Goal: Task Accomplishment & Management: Use online tool/utility

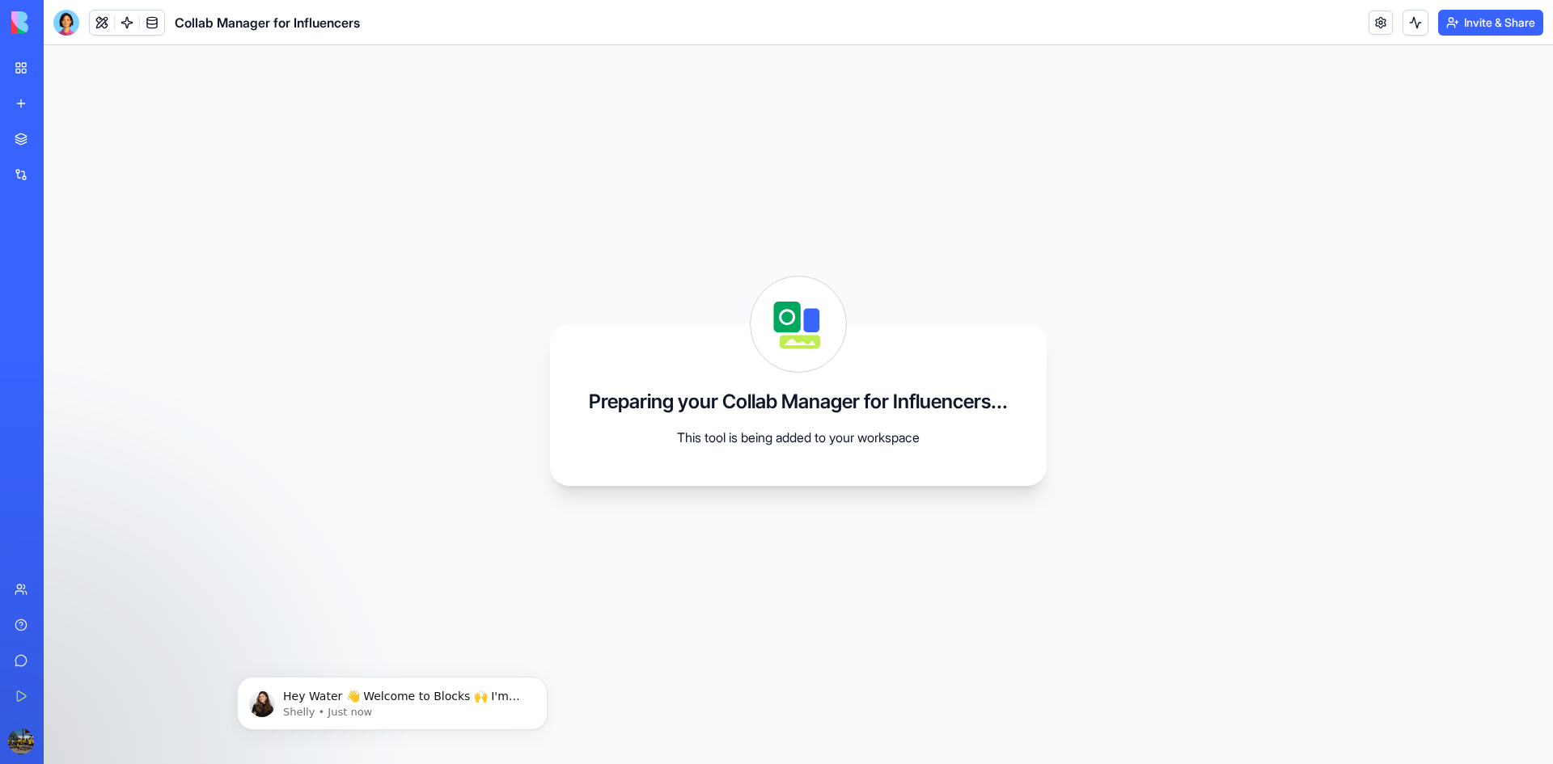
click at [301, 34] on div "Collab Manager for Influencers" at bounding box center [206, 23] width 307 height 26
drag, startPoint x: 741, startPoint y: 395, endPoint x: 907, endPoint y: 293, distance: 195.0
click at [755, 393] on h3 "Preparing your Collab Manager for Influencers..." at bounding box center [798, 402] width 419 height 26
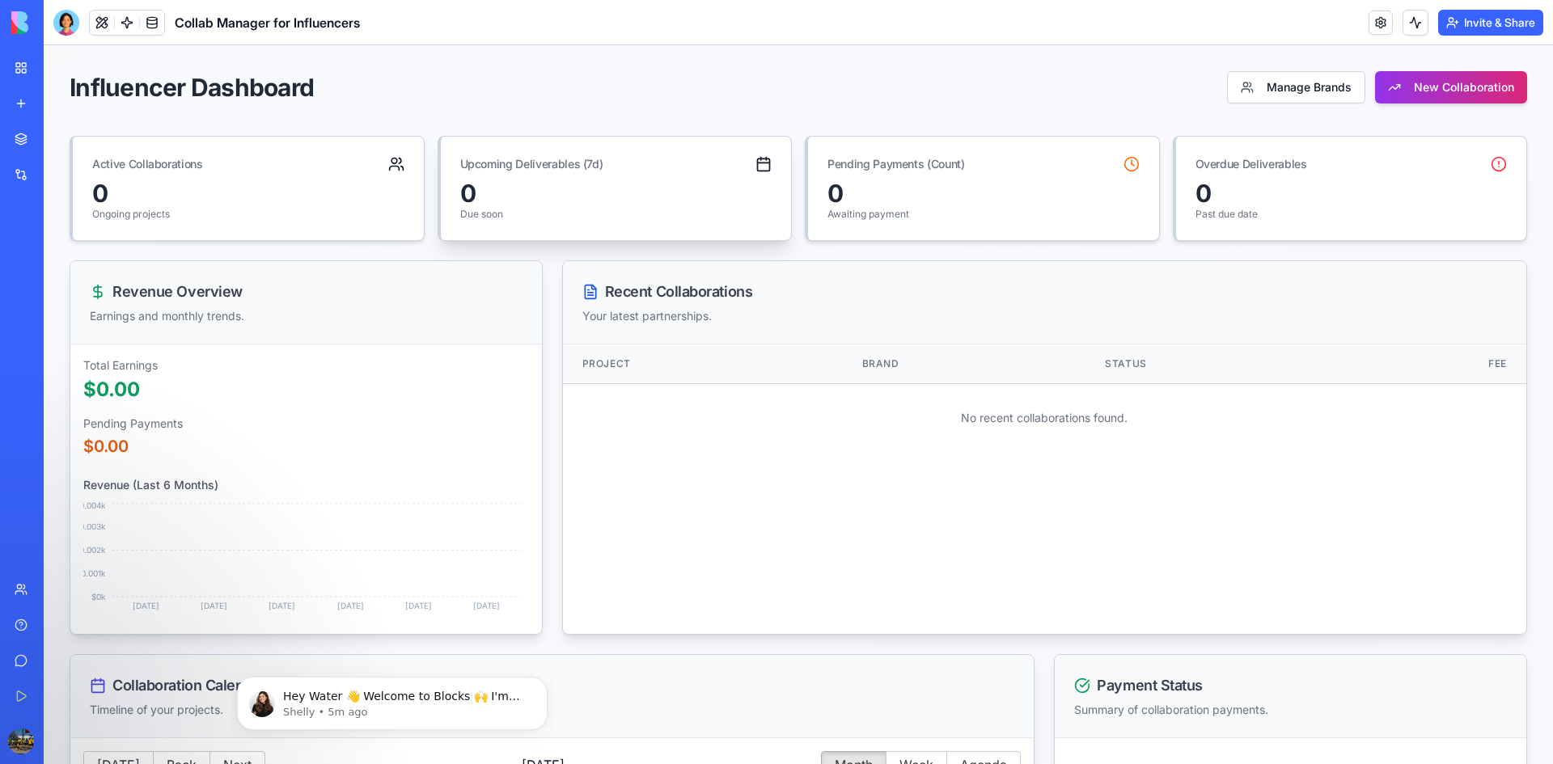
click at [552, 197] on div "0" at bounding box center [616, 193] width 312 height 29
click at [990, 159] on div "Pending Payments (Count)" at bounding box center [983, 158] width 351 height 42
click at [1280, 221] on div "0 Past due date" at bounding box center [1351, 209] width 351 height 61
click at [1279, 80] on button "Manage Brands" at bounding box center [1296, 87] width 138 height 32
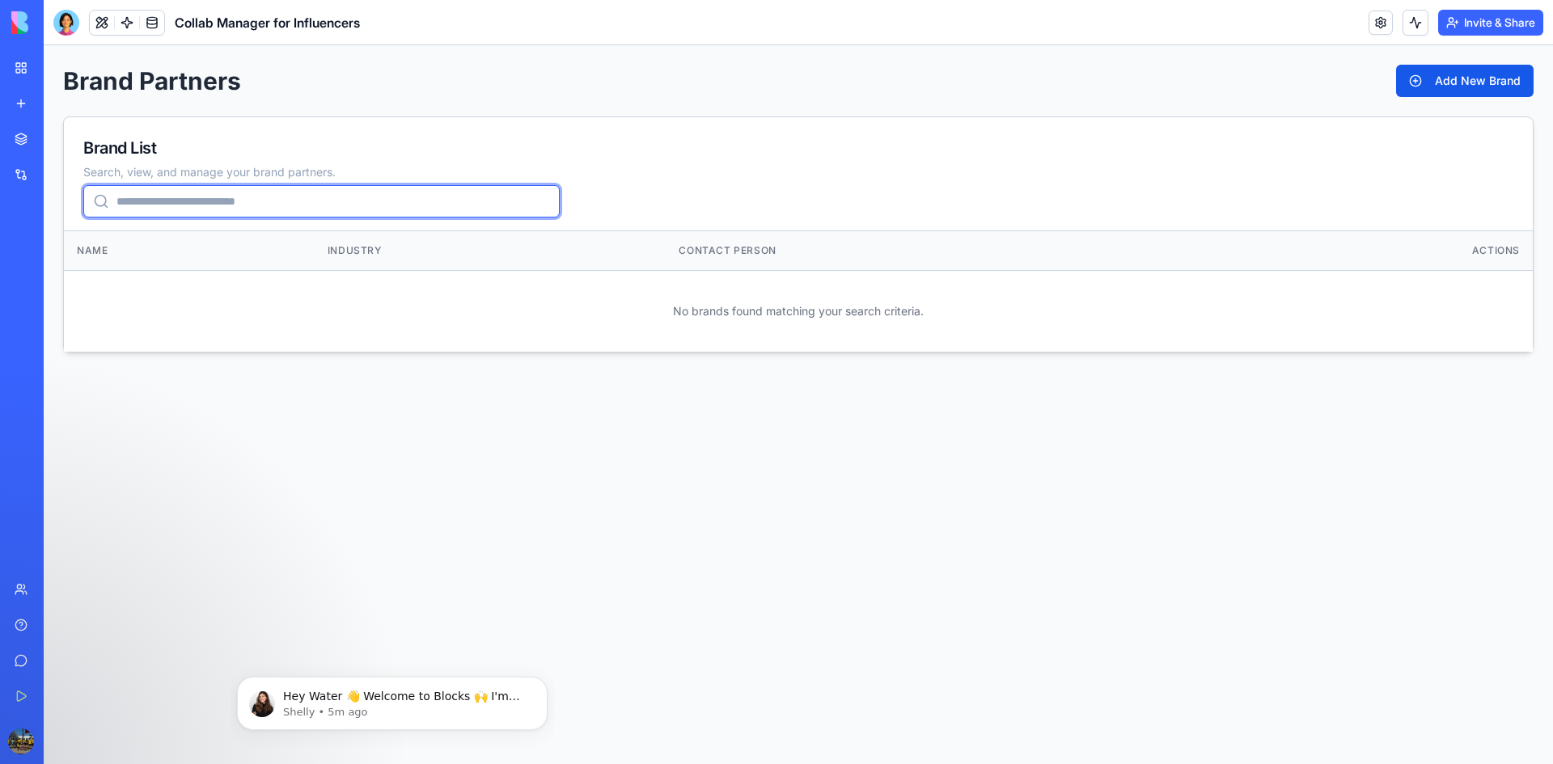
click at [146, 195] on input "search" at bounding box center [321, 201] width 476 height 32
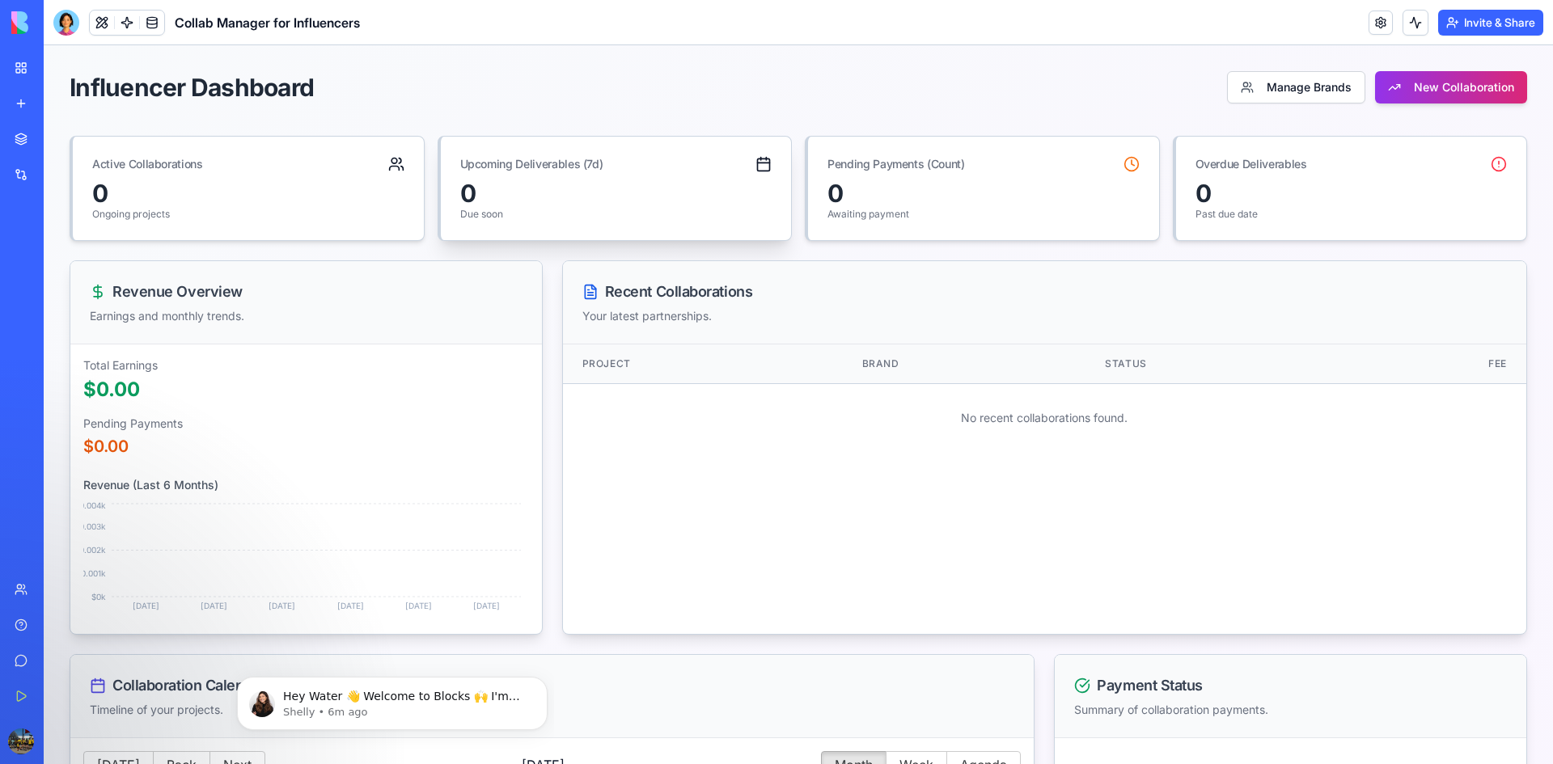
click at [564, 179] on div "0" at bounding box center [616, 193] width 312 height 29
click at [770, 164] on div "Upcoming Deliverables (7d)" at bounding box center [616, 158] width 351 height 42
click at [766, 164] on div "Upcoming Deliverables (7d)" at bounding box center [616, 158] width 351 height 42
drag, startPoint x: 214, startPoint y: 219, endPoint x: 239, endPoint y: 205, distance: 29.0
click at [216, 219] on p "Ongoing projects" at bounding box center [248, 214] width 312 height 13
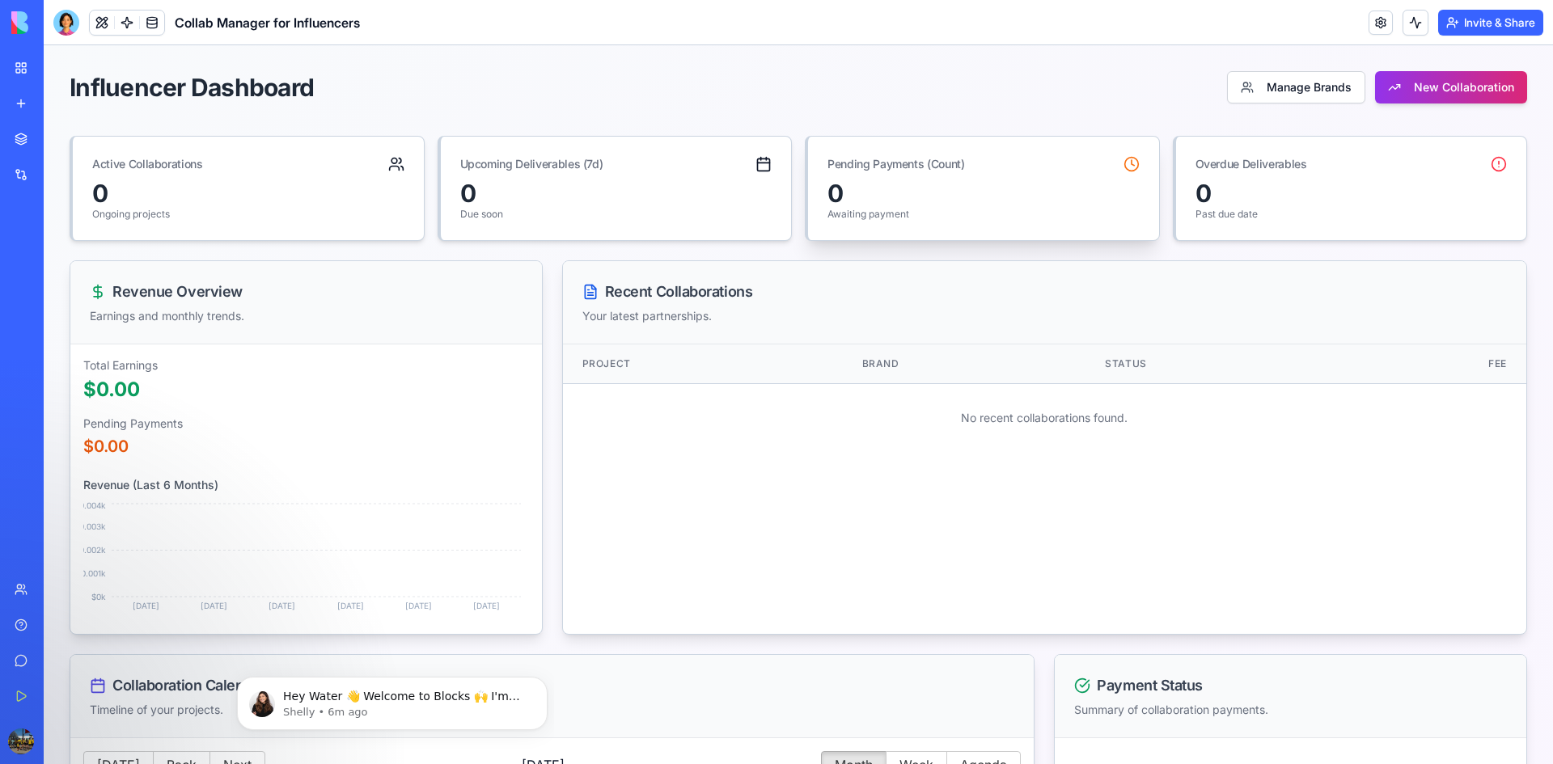
click at [900, 184] on div "0" at bounding box center [983, 193] width 312 height 29
click at [1245, 183] on div "0" at bounding box center [1351, 193] width 312 height 29
click at [94, 382] on p "$0.00" at bounding box center [306, 390] width 446 height 26
click at [136, 194] on div "0" at bounding box center [248, 193] width 312 height 29
drag, startPoint x: 782, startPoint y: 521, endPoint x: 776, endPoint y: 508, distance: 14.1
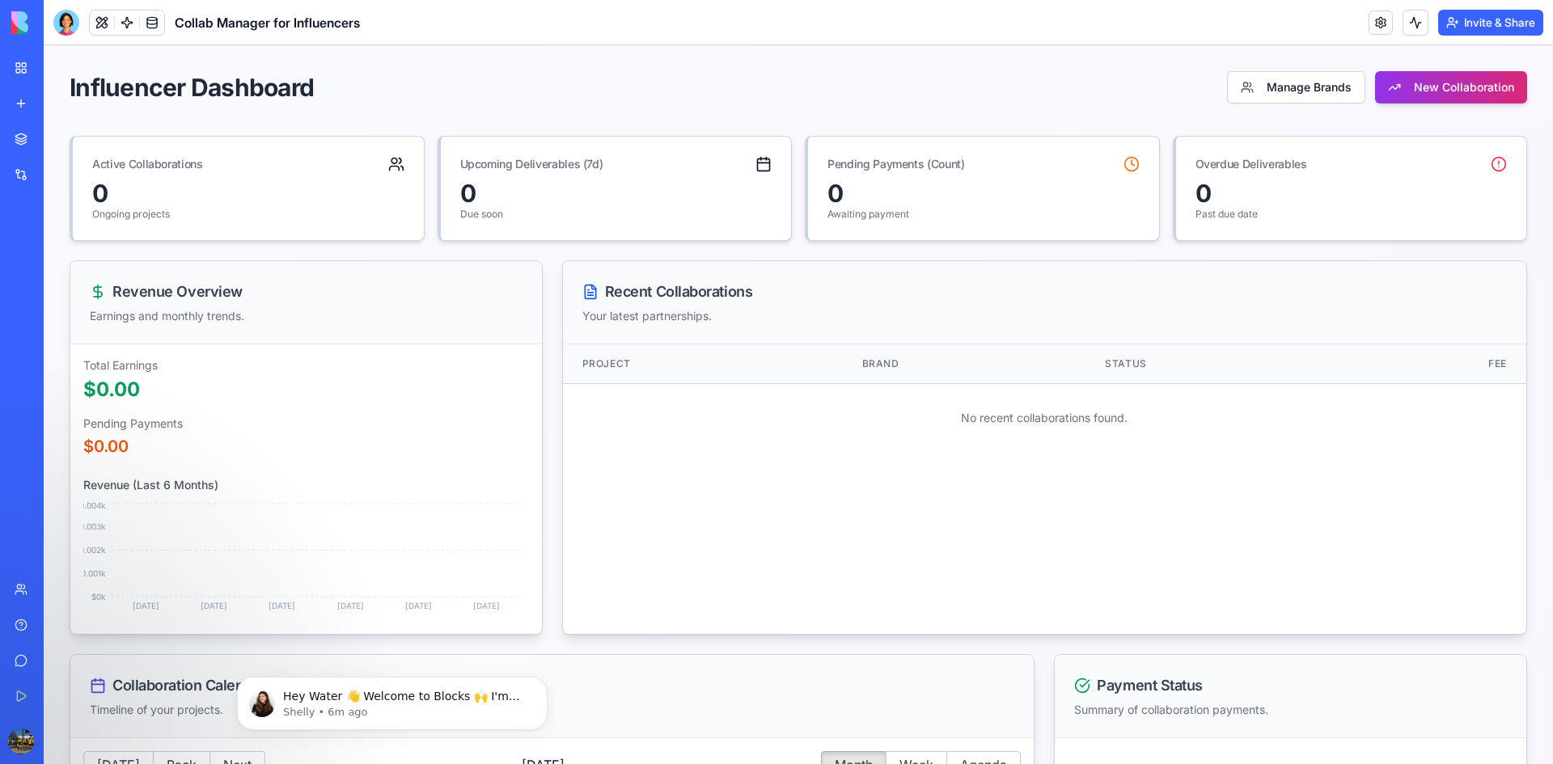
click at [782, 518] on div "Recent Collaborations Your latest partnerships. Project Brand Status Fee No rec…" at bounding box center [1044, 447] width 965 height 374
click at [645, 290] on div "Recent Collaborations Your latest partnerships." at bounding box center [1044, 302] width 963 height 83
click at [647, 290] on div "Recent Collaborations" at bounding box center [1044, 292] width 924 height 23
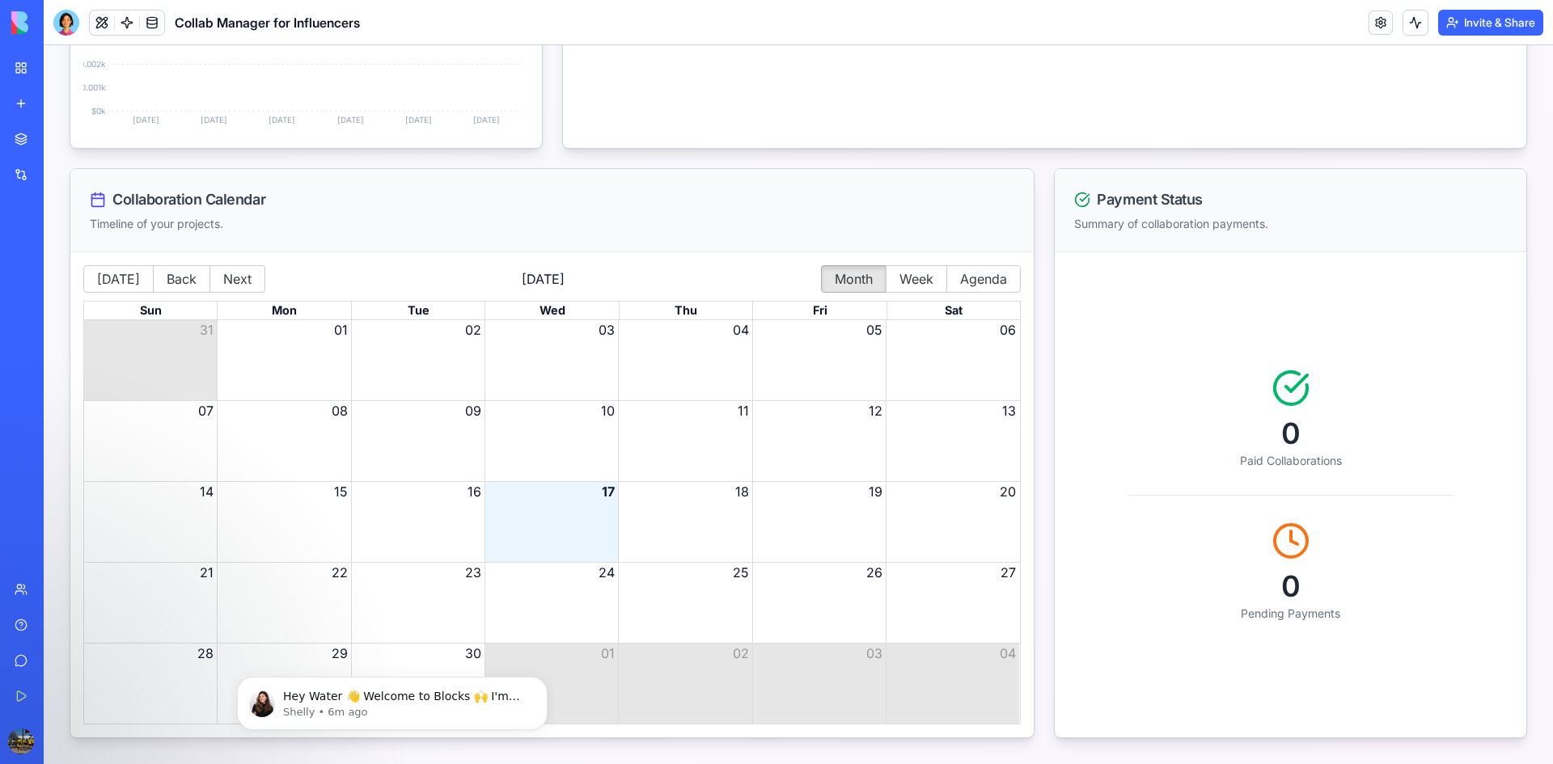
drag, startPoint x: 1143, startPoint y: 210, endPoint x: 1103, endPoint y: 220, distance: 40.8
click at [1139, 211] on div "Payment Status Summary of collaboration payments." at bounding box center [1290, 210] width 471 height 83
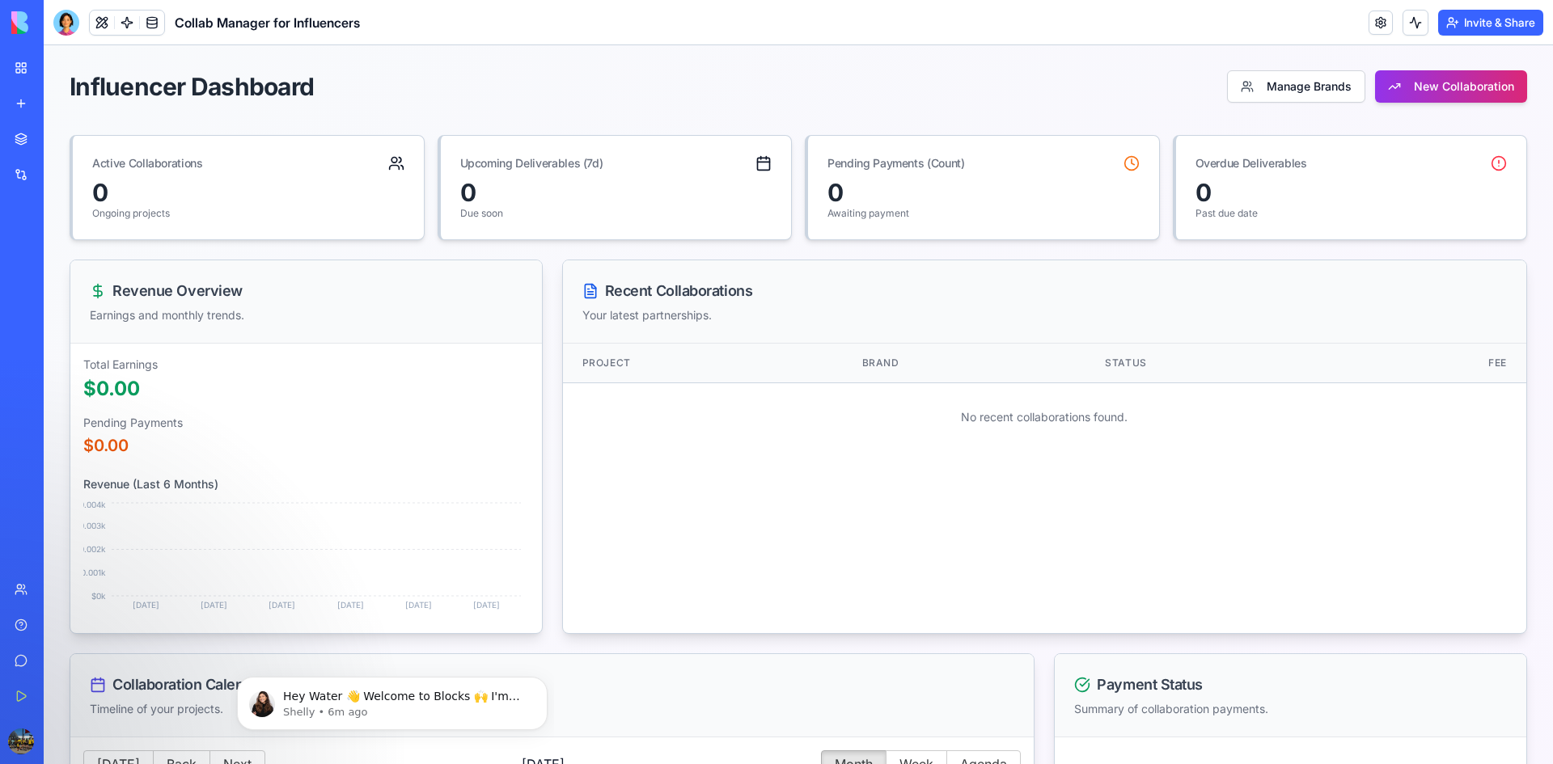
scroll to position [0, 0]
click at [1379, 77] on button "New Collaboration" at bounding box center [1451, 87] width 152 height 32
